Goal: Navigation & Orientation: Understand site structure

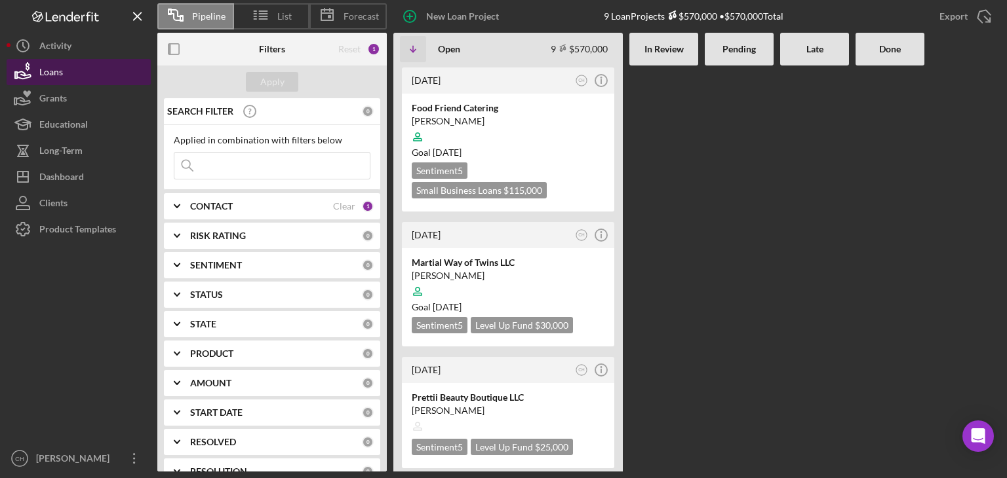
click at [75, 80] on button "Loans" at bounding box center [79, 72] width 144 height 26
click at [63, 69] on button "Loans" at bounding box center [79, 72] width 144 height 26
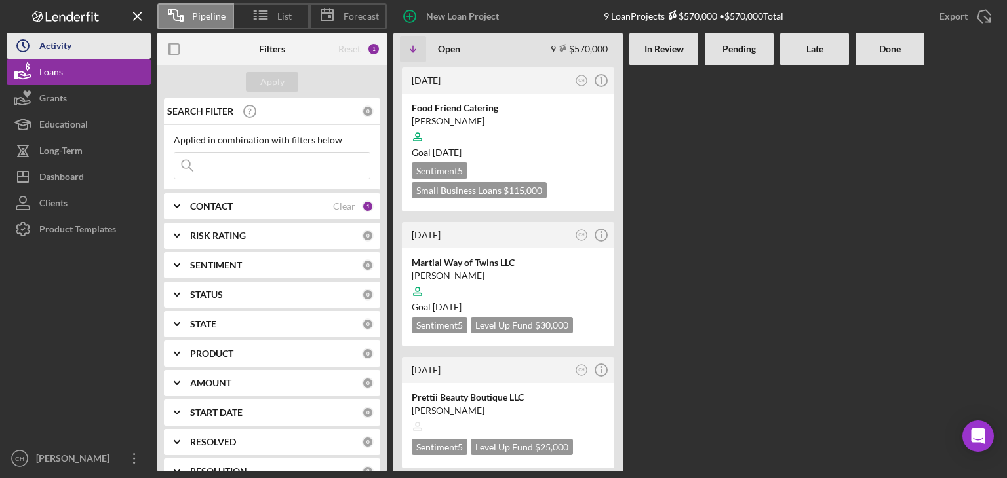
click at [62, 37] on div "Activity" at bounding box center [55, 47] width 32 height 29
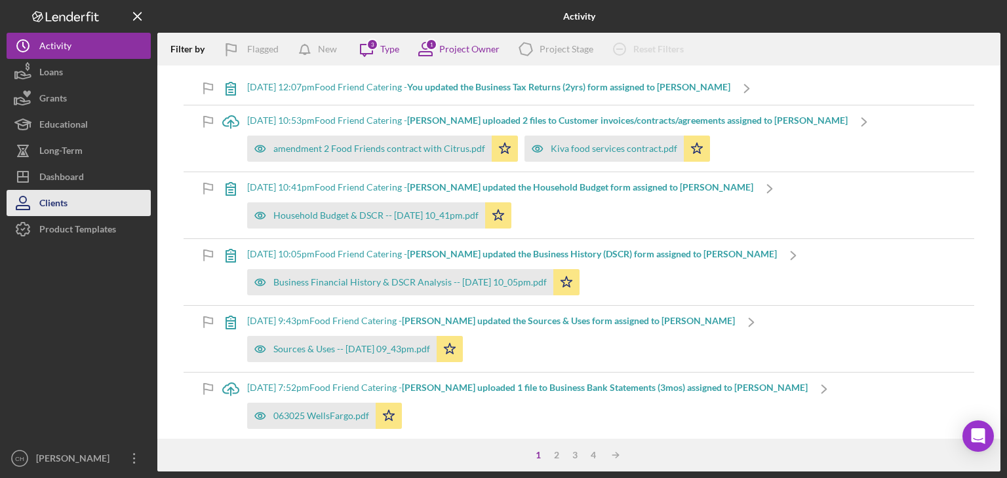
click at [75, 203] on button "Clients" at bounding box center [79, 203] width 144 height 26
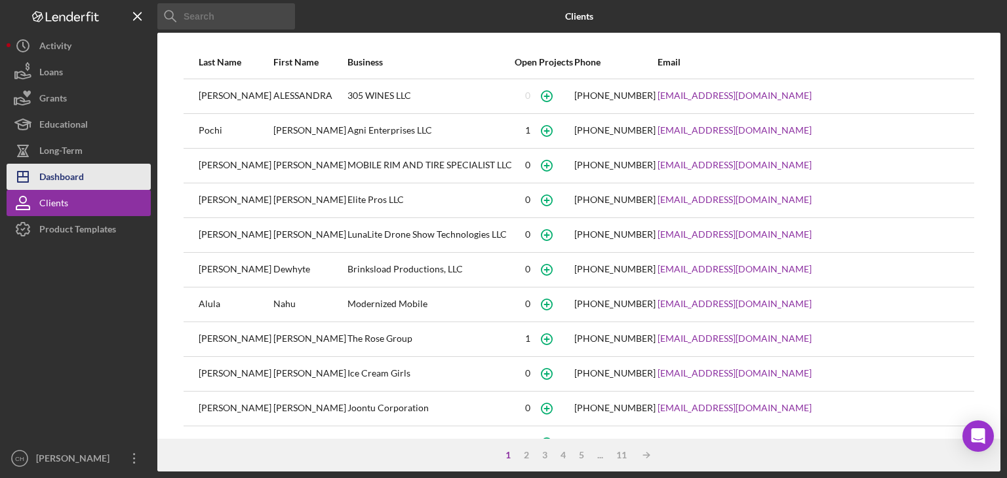
click at [90, 185] on button "Icon/Dashboard Dashboard" at bounding box center [79, 177] width 144 height 26
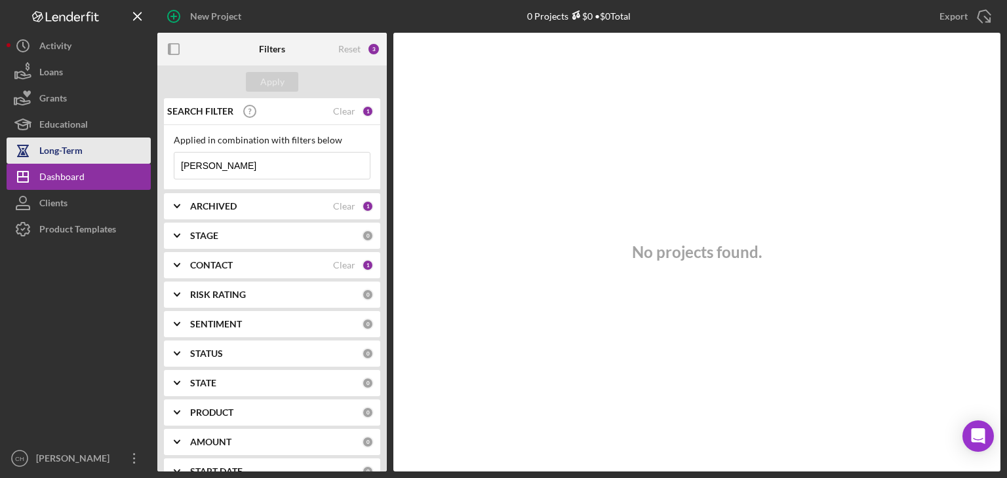
click at [56, 155] on div "Long-Term" at bounding box center [60, 152] width 43 height 29
